Goal: Task Accomplishment & Management: Use online tool/utility

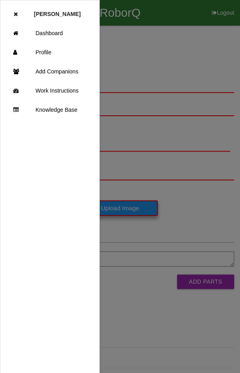
click at [41, 27] on link "Dashboard" at bounding box center [49, 33] width 99 height 19
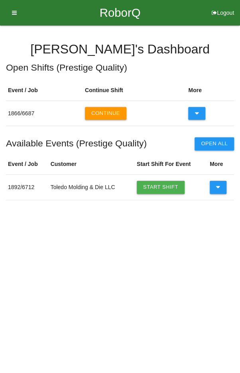
click at [153, 183] on link "Start Shift" at bounding box center [161, 187] width 48 height 13
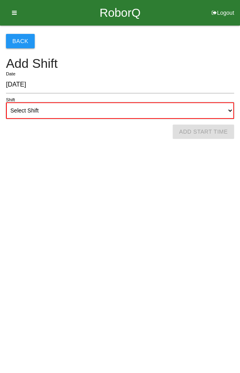
click at [115, 111] on select "Select Shift 1st Shift 2nd Shift 3rd Shift 4th Shift" at bounding box center [120, 110] width 228 height 17
select select "2"
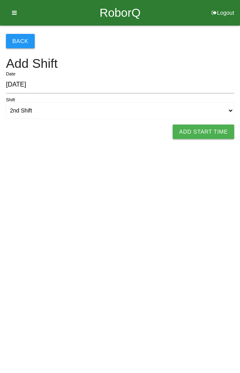
click at [209, 132] on button "Add Start Time" at bounding box center [203, 131] width 61 height 14
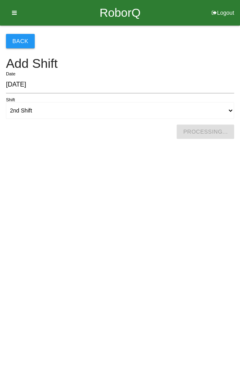
select select "5"
select select "4"
select select "2"
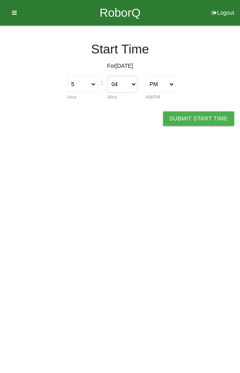
click at [126, 83] on select "00 01 02 03 04 05 06 07 08 09 10 11 12 13 14 15 16 17 18 19 20 21 22 23 24 25 2…" at bounding box center [123, 84] width 30 height 17
select select "0"
click at [204, 119] on button "Submit Start Time" at bounding box center [198, 118] width 71 height 14
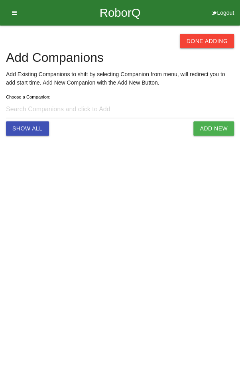
click at [208, 36] on button "Done Adding" at bounding box center [207, 41] width 54 height 14
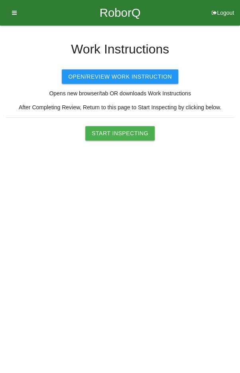
click at [126, 134] on button "Start Inspecting" at bounding box center [119, 133] width 69 height 14
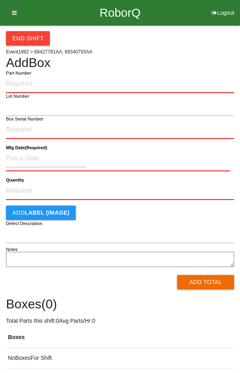
click at [183, 81] on input "Part Number" at bounding box center [120, 84] width 228 height 18
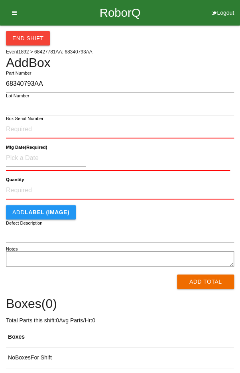
type input "68340793AA"
click at [166, 132] on input "Box Serial Number" at bounding box center [120, 130] width 228 height 18
type input "SDW10101890"
click at [23, 154] on input at bounding box center [46, 157] width 80 height 17
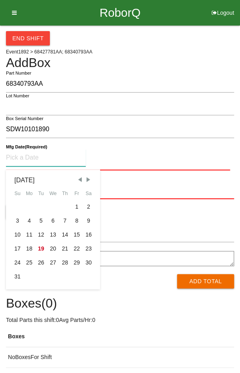
click at [53, 235] on div "13" at bounding box center [53, 235] width 12 height 14
type input "[DATE]"
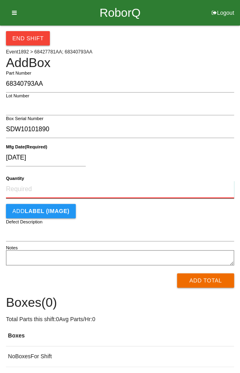
click at [125, 187] on input "Quantity" at bounding box center [120, 190] width 228 height 18
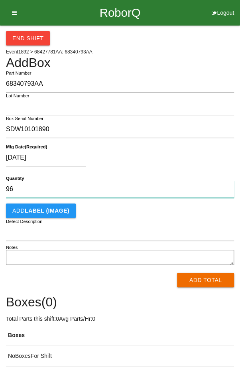
type input "96"
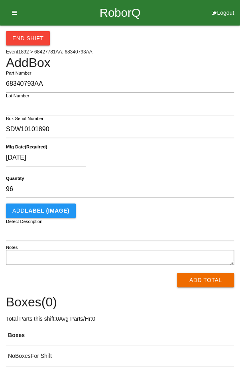
click at [190, 152] on div "[DATE]" at bounding box center [118, 159] width 224 height 20
click at [207, 278] on button "Add Total" at bounding box center [205, 280] width 57 height 14
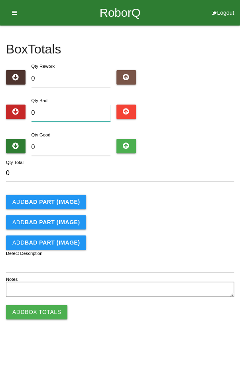
click at [75, 112] on input "0" at bounding box center [70, 112] width 79 height 17
type input "2"
click at [87, 140] on input "0" at bounding box center [70, 147] width 79 height 17
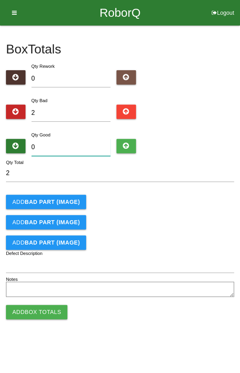
type input "9"
type input "11"
type input "94"
type input "96"
type input "94"
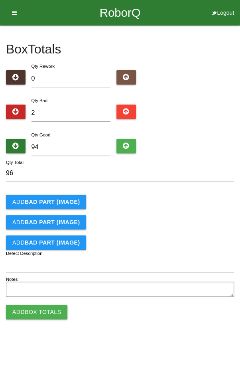
click at [56, 201] on b "BAD PART (IMAGE)" at bounding box center [52, 202] width 55 height 6
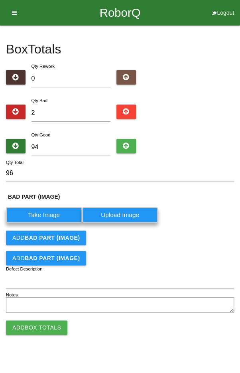
click at [46, 240] on button "Add BAD PART (IMAGE)" at bounding box center [46, 237] width 80 height 14
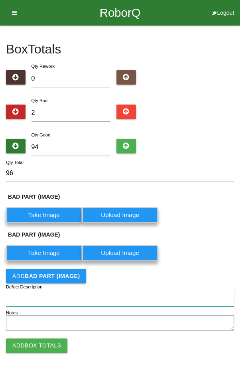
click at [69, 297] on input "Defect Description" at bounding box center [120, 297] width 228 height 17
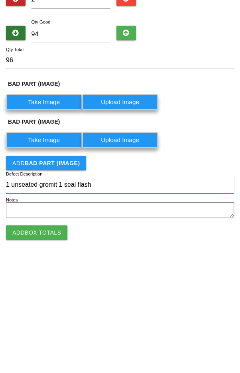
type input "1 unseated gromit 1 seal flash"
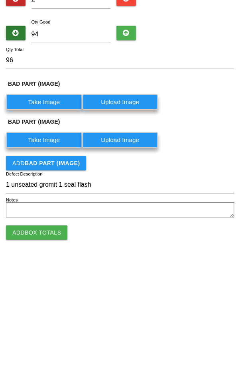
click at [30, 342] on button "Add Box Totals" at bounding box center [36, 345] width 61 height 14
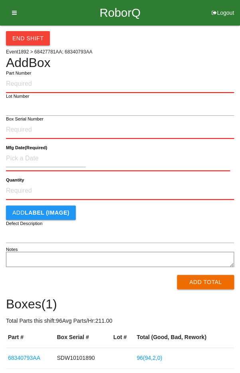
click at [192, 35] on div "End Shift" at bounding box center [120, 36] width 228 height 20
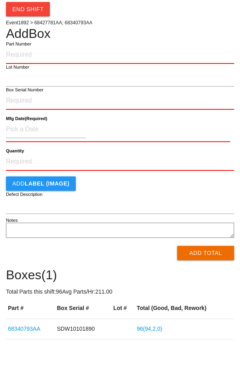
scroll to position [34, 0]
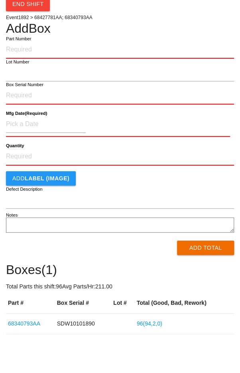
click at [156, 323] on link "96 ( 94 , 2 , 0 )" at bounding box center [150, 323] width 26 height 6
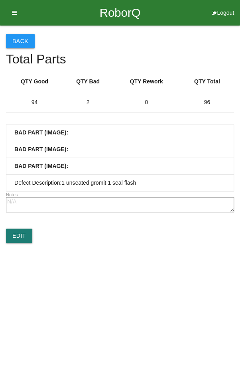
click at [17, 234] on link "Edit" at bounding box center [19, 235] width 26 height 14
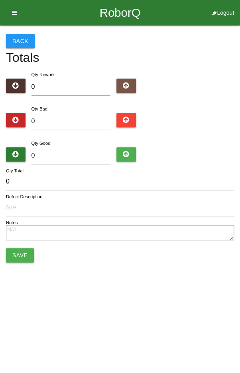
type input "2"
type input "94"
type input "96"
type input "1 unseated gromit 1 seal flash"
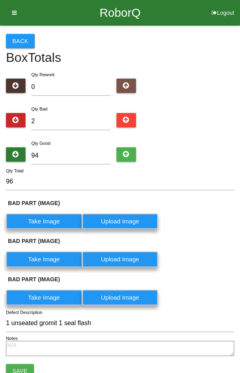
click at [47, 222] on label "Take Image" at bounding box center [44, 221] width 76 height 16
click at [0, 0] on \(IMAGE\) "Take Image" at bounding box center [0, 0] width 0 height 0
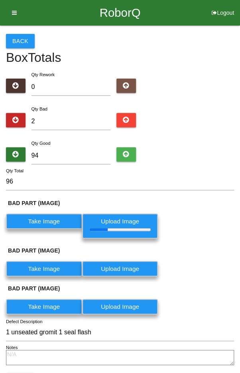
click at [46, 267] on label "Take Image" at bounding box center [44, 269] width 76 height 16
click at [0, 0] on \(IMAGE\) "Take Image" at bounding box center [0, 0] width 0 height 0
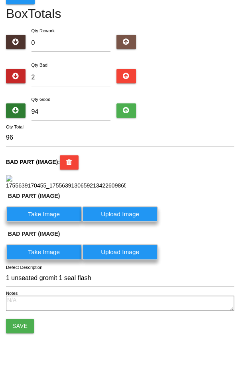
scroll to position [190, 0]
